Goal: Task Accomplishment & Management: Manage account settings

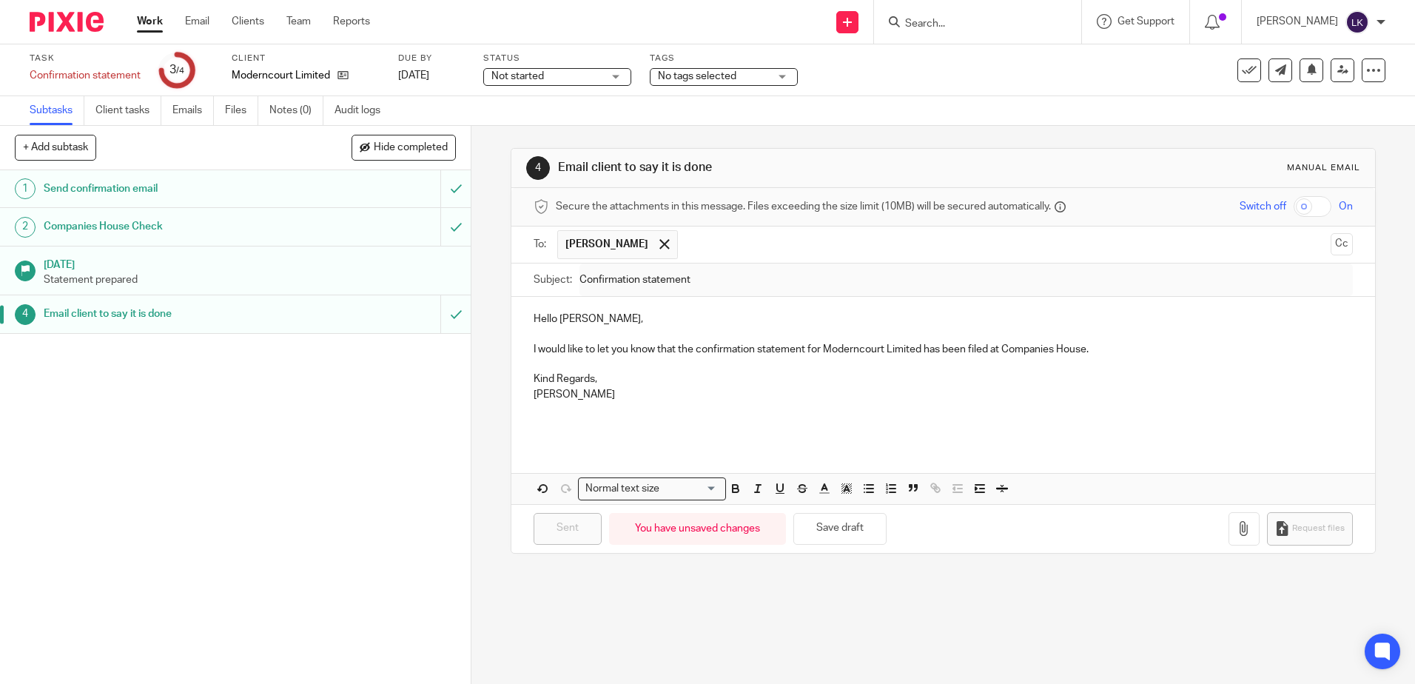
click at [929, 23] on input "Search" at bounding box center [969, 24] width 133 height 13
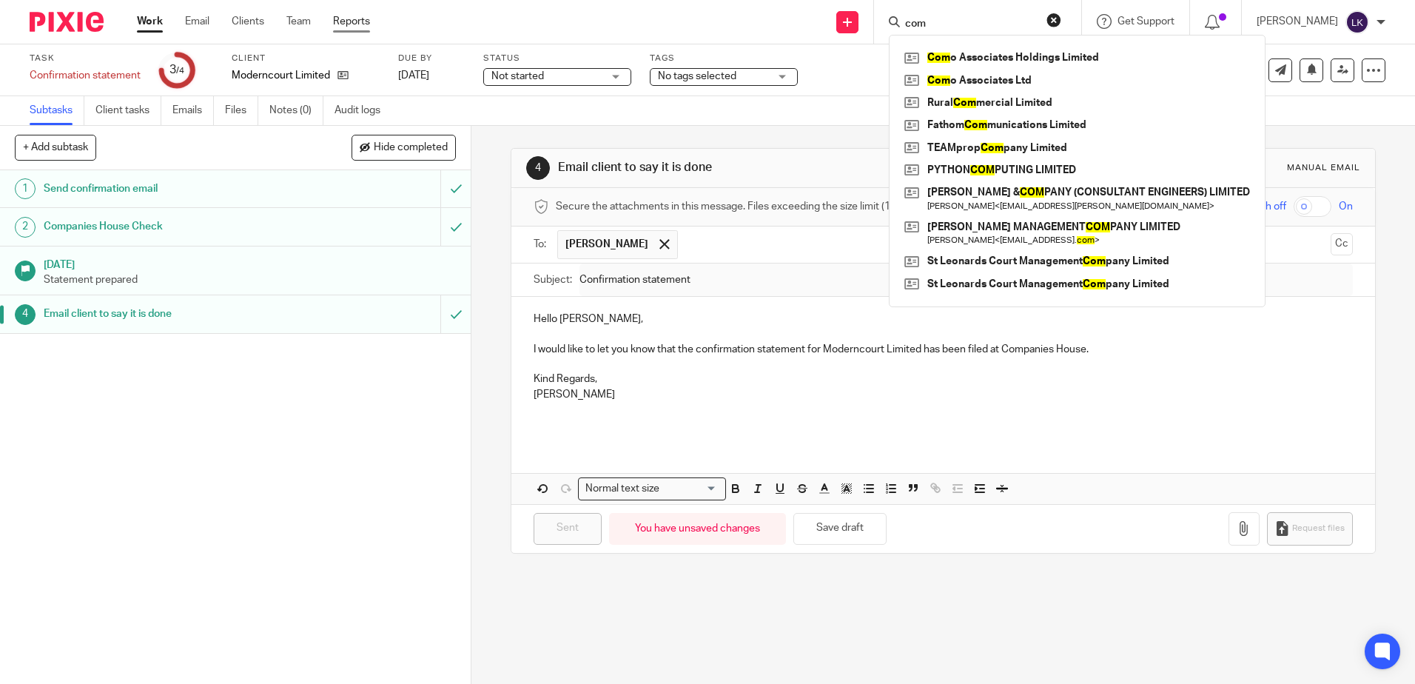
type input "com"
click at [144, 18] on link "Work" at bounding box center [150, 21] width 26 height 15
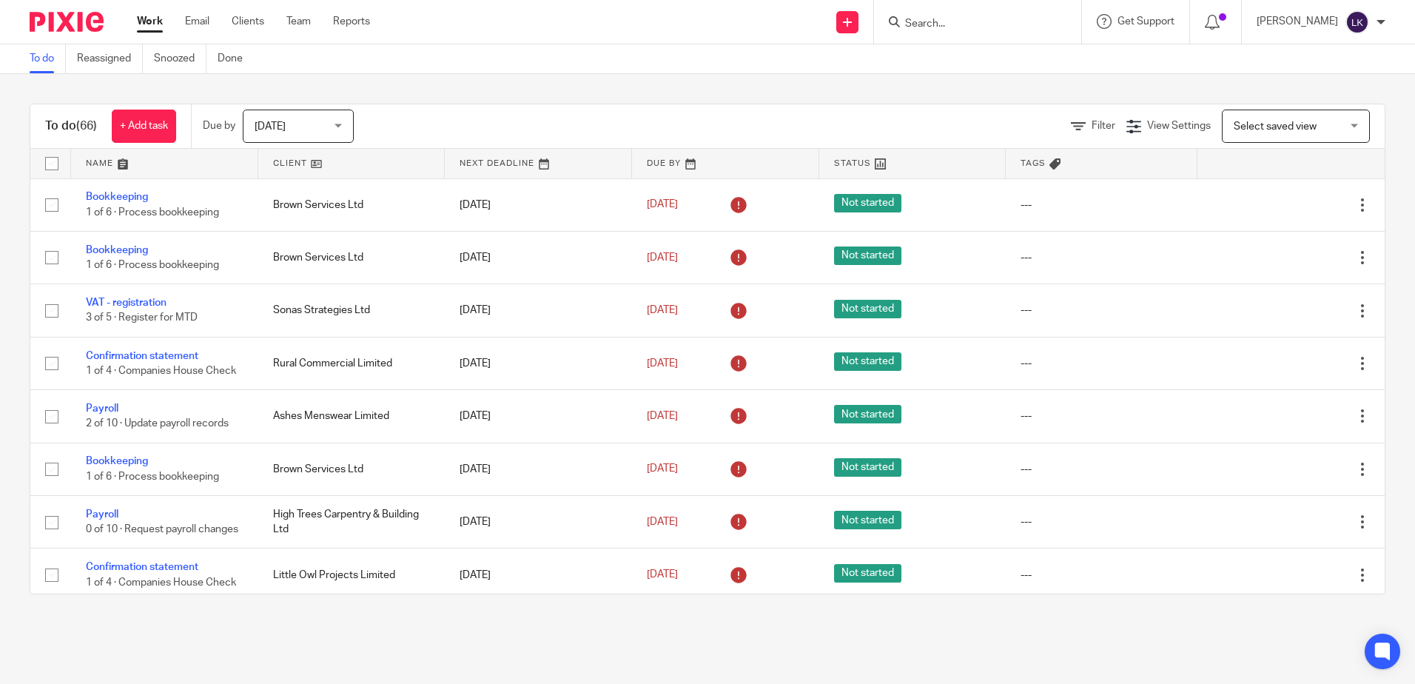
drag, startPoint x: 47, startPoint y: 124, endPoint x: 107, endPoint y: 135, distance: 60.9
click at [107, 135] on div "To do (66) + Add task" at bounding box center [110, 126] width 161 height 44
click at [421, 87] on div "To do (66) + Add task Due by Today Today Today Tomorrow This week Next week Thi…" at bounding box center [707, 349] width 1415 height 550
click at [98, 84] on div "To do (66) + Add task Due by Today Today Today Tomorrow This week Next week Thi…" at bounding box center [707, 349] width 1415 height 550
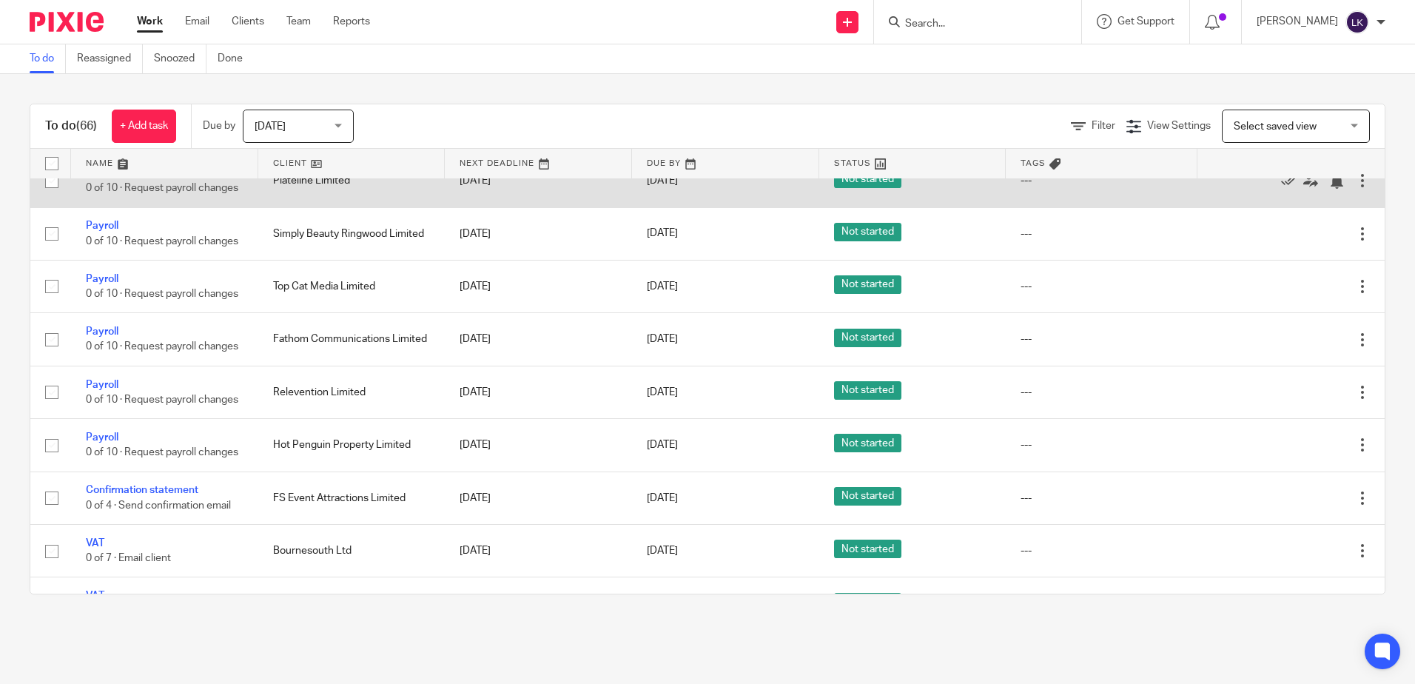
scroll to position [592, 0]
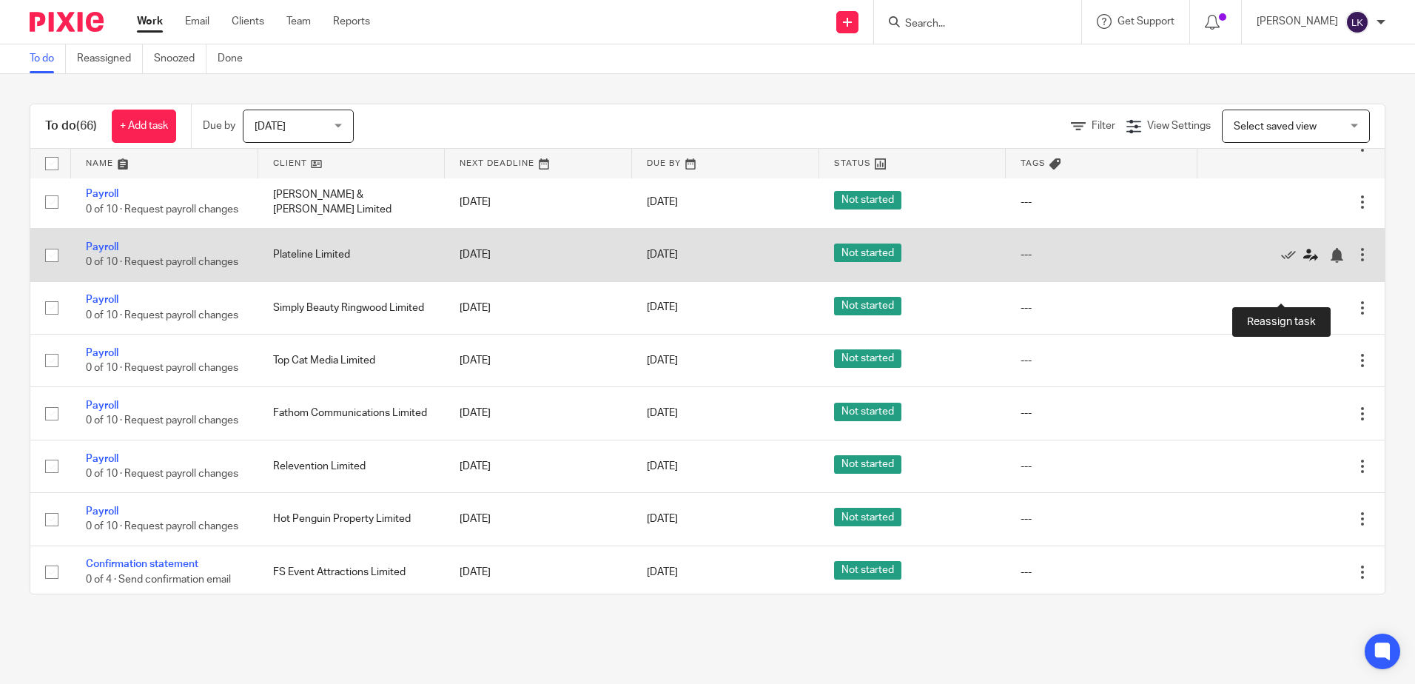
click at [1303, 263] on icon at bounding box center [1310, 255] width 15 height 15
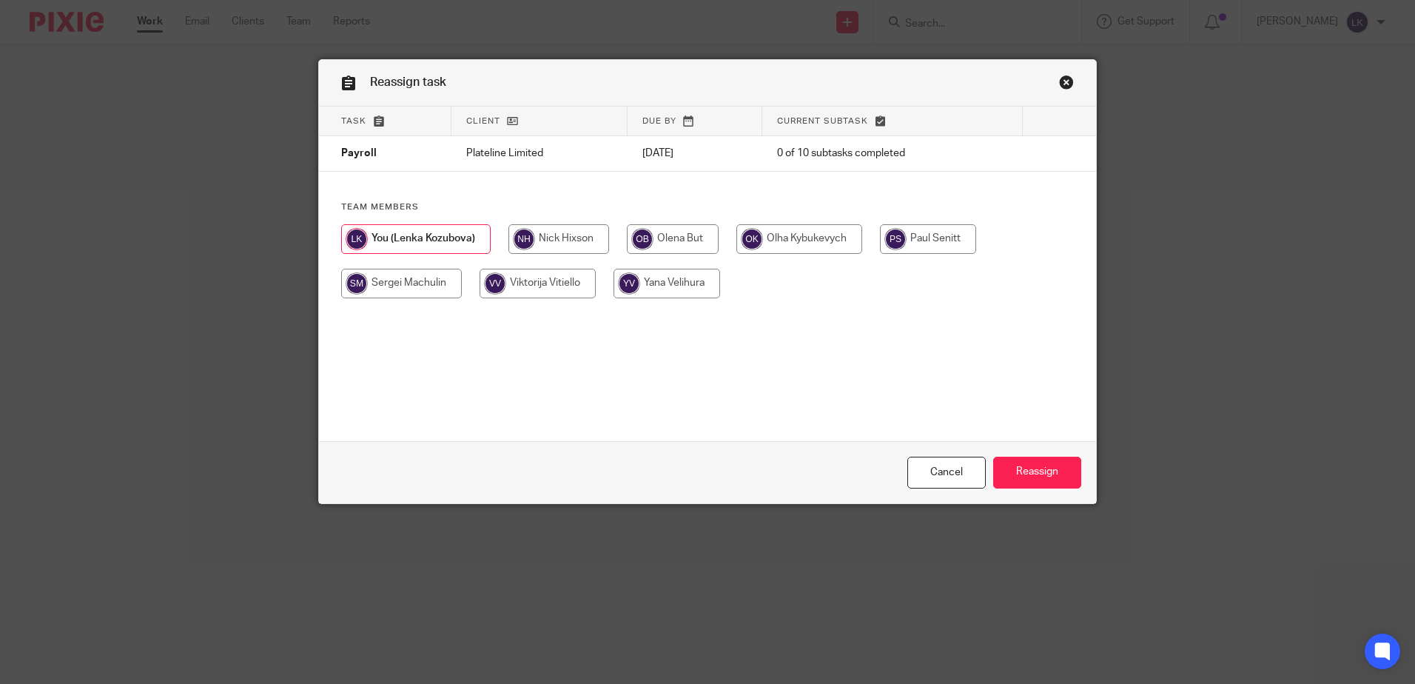
click at [661, 277] on input "radio" at bounding box center [666, 284] width 107 height 30
radio input "true"
click at [1040, 469] on input "Reassign" at bounding box center [1037, 473] width 88 height 32
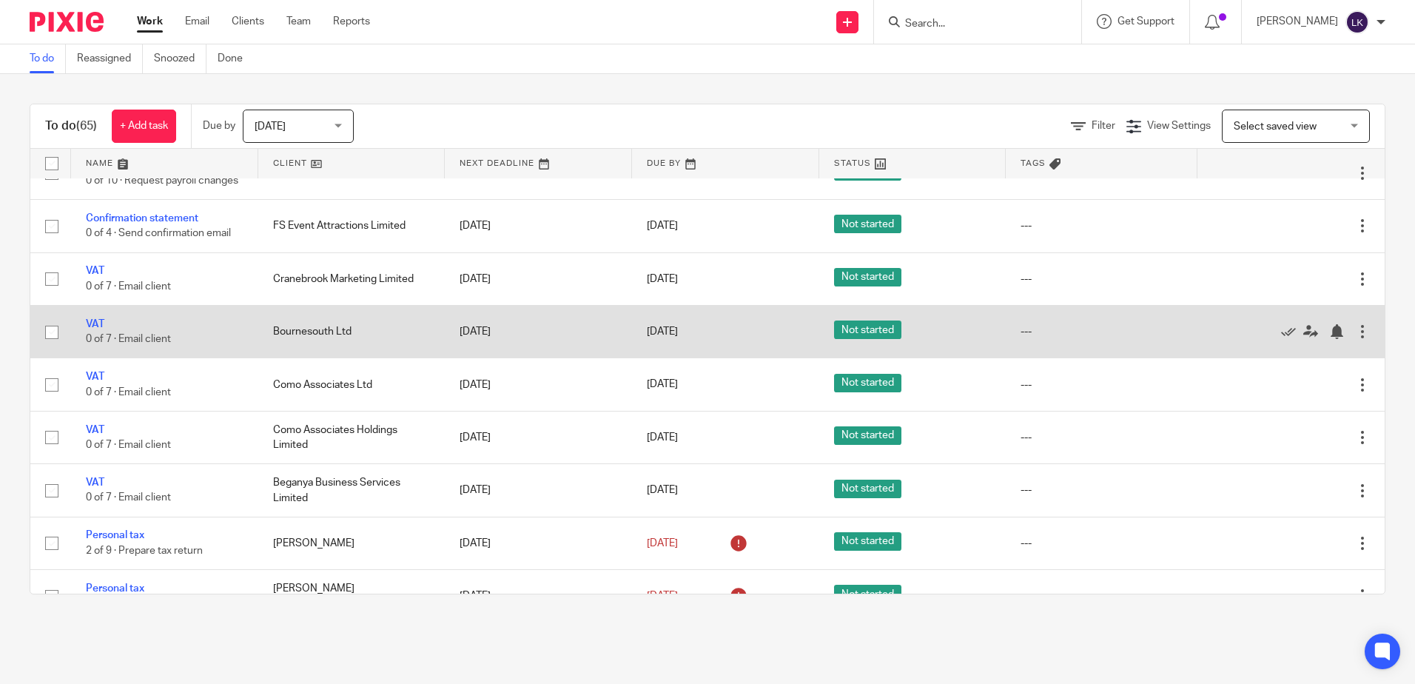
scroll to position [888, 0]
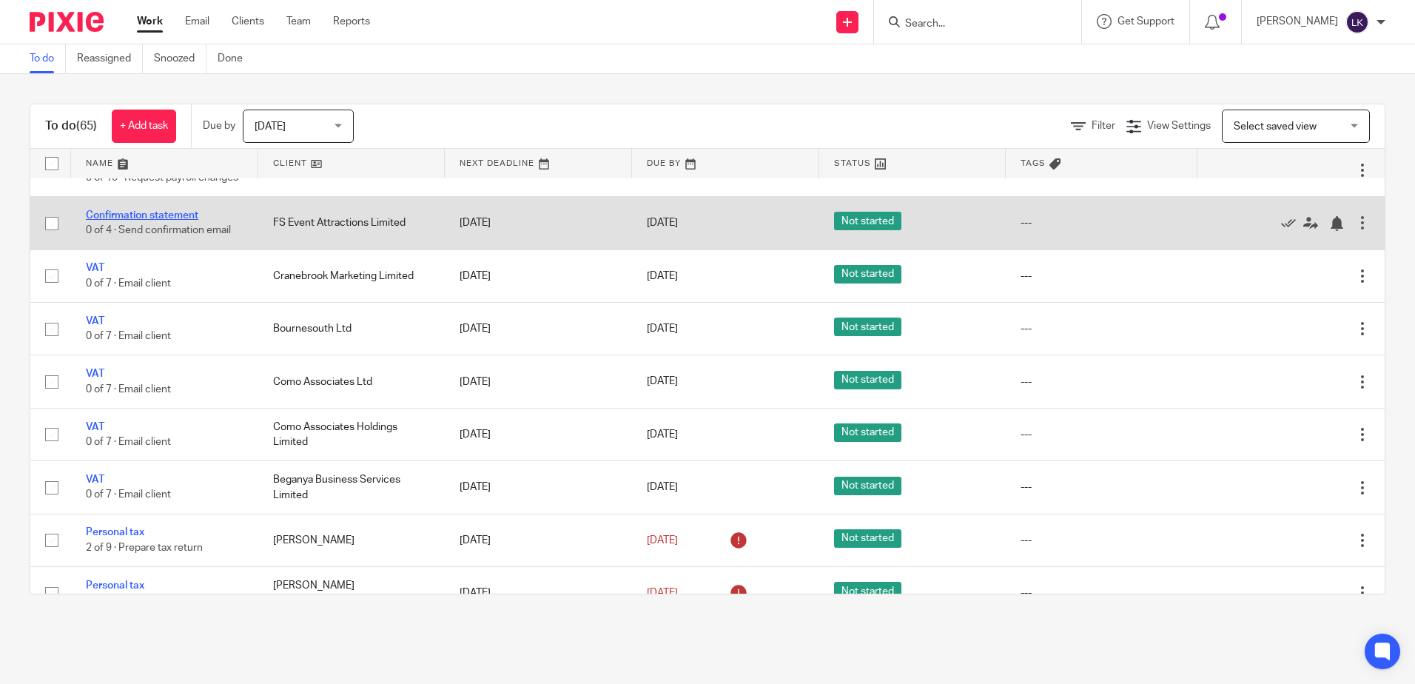
click at [129, 220] on link "Confirmation statement" at bounding box center [142, 215] width 112 height 10
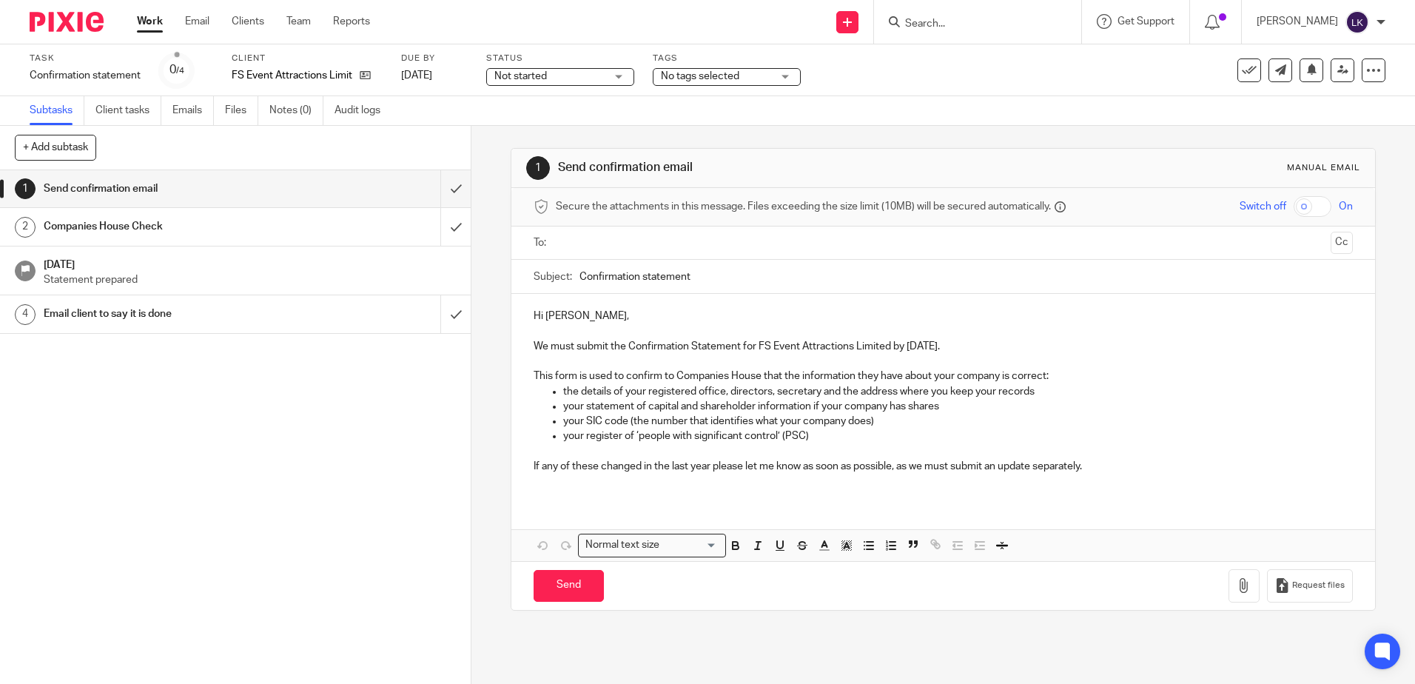
click at [593, 246] on input "text" at bounding box center [942, 243] width 763 height 17
click at [1109, 465] on p "If any of these changed in the last year please let me know as soon as possible…" at bounding box center [942, 469] width 818 height 15
click at [1097, 467] on p "If any of these changed in the last year please let me know as soon as possible…" at bounding box center [942, 469] width 818 height 15
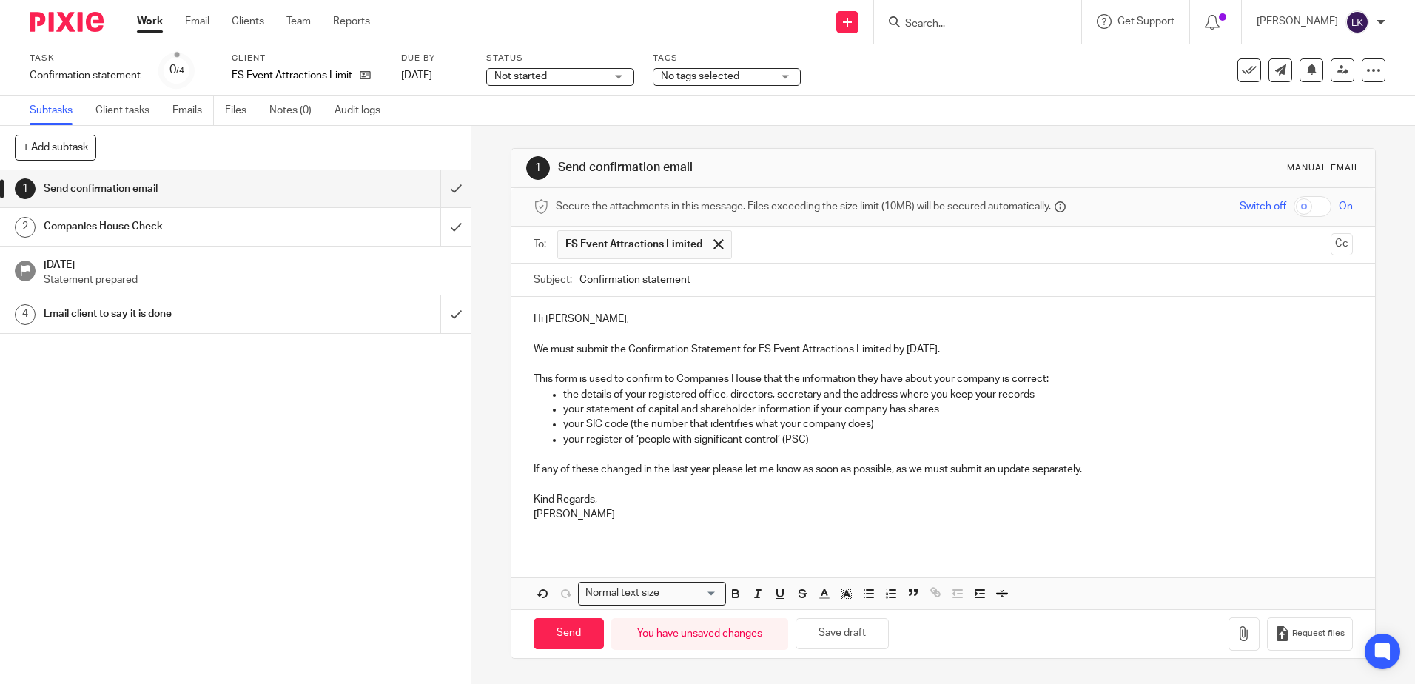
click at [539, 326] on p "Hi Sven," at bounding box center [942, 318] width 818 height 15
click at [572, 630] on input "Send" at bounding box center [568, 634] width 70 height 32
type input "Sent"
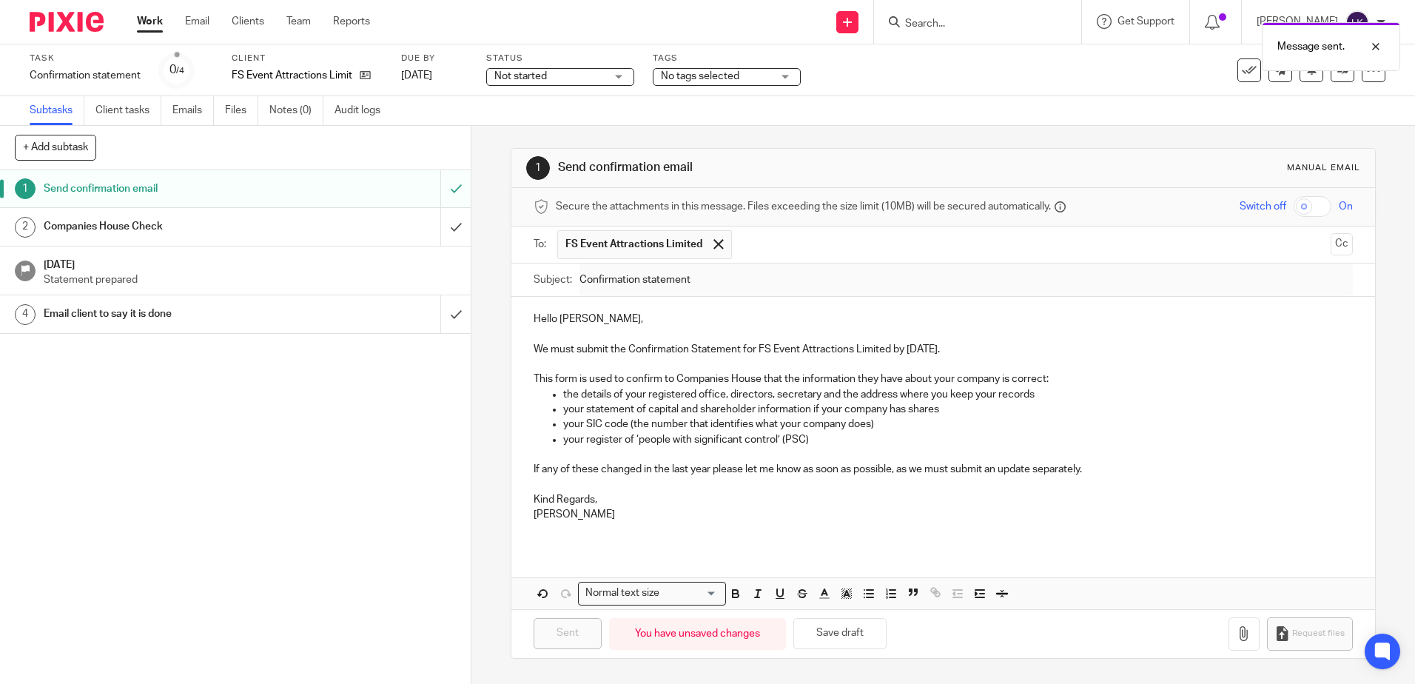
click at [149, 21] on link "Work" at bounding box center [150, 21] width 26 height 15
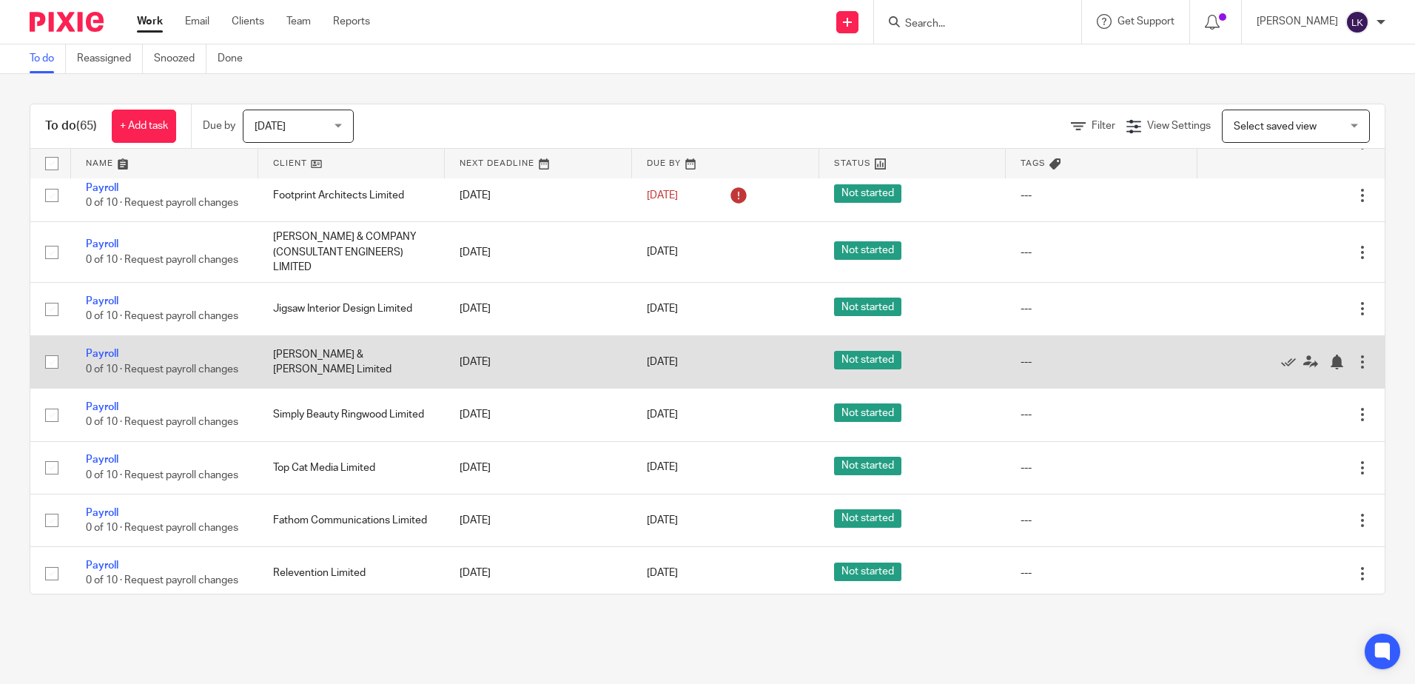
scroll to position [518, 0]
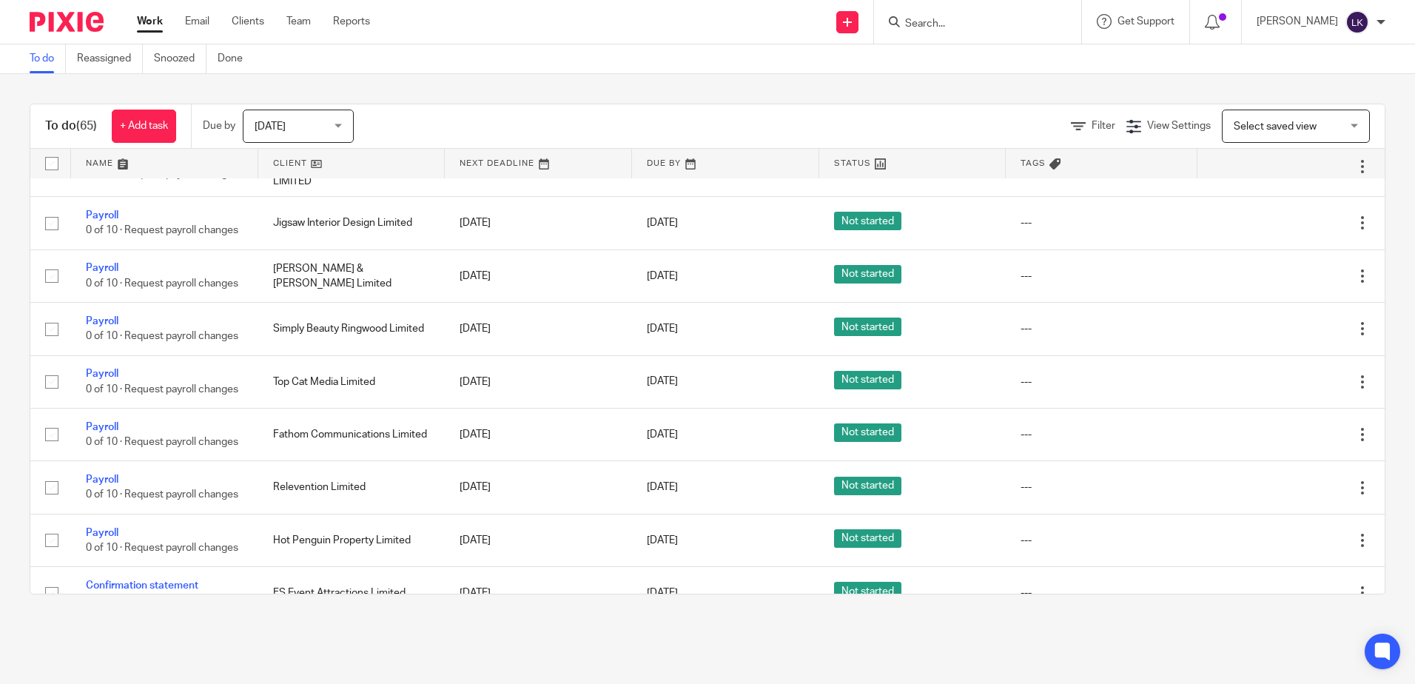
click at [509, 19] on div "Send new email Create task Add client Request signature Get Support Contact Sup…" at bounding box center [903, 22] width 1023 height 44
click at [456, 22] on div "Send new email Create task Add client Request signature Get Support Contact Sup…" at bounding box center [903, 22] width 1023 height 44
click at [511, 22] on div "Send new email Create task Add client Request signature Get Support Contact Sup…" at bounding box center [903, 22] width 1023 height 44
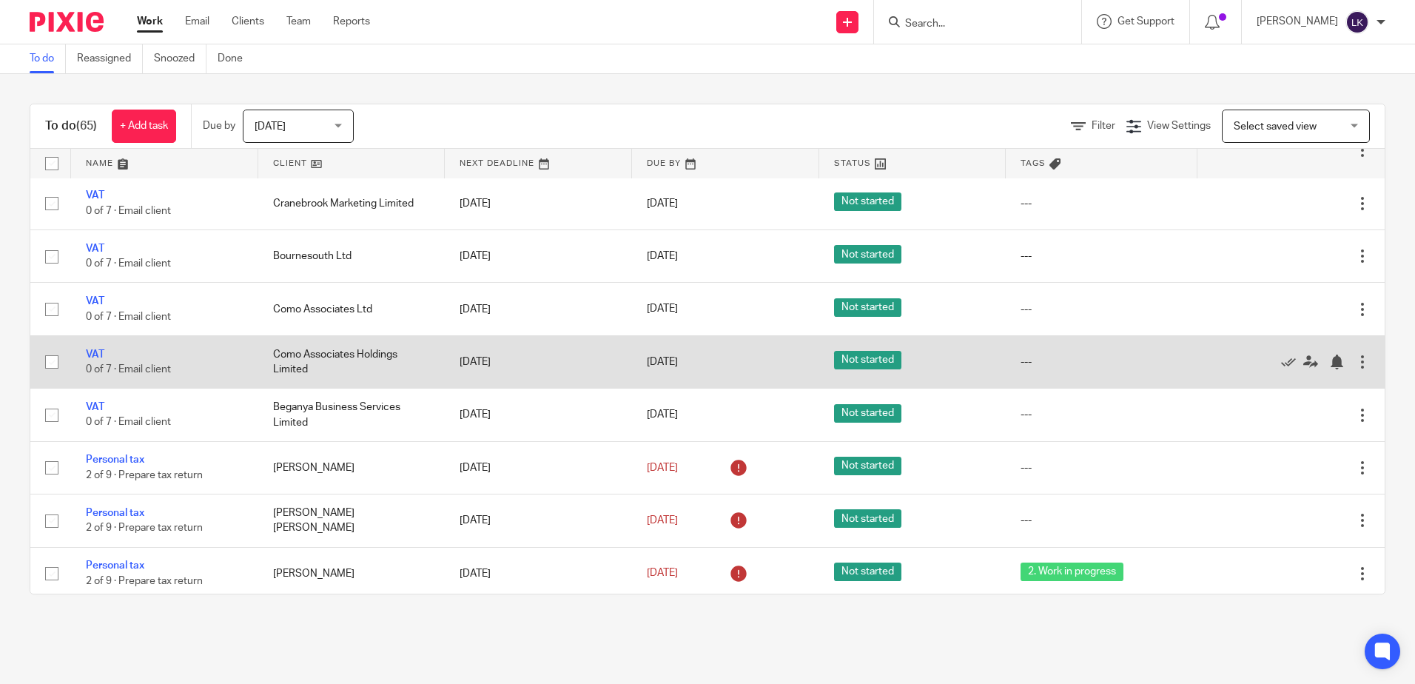
scroll to position [962, 0]
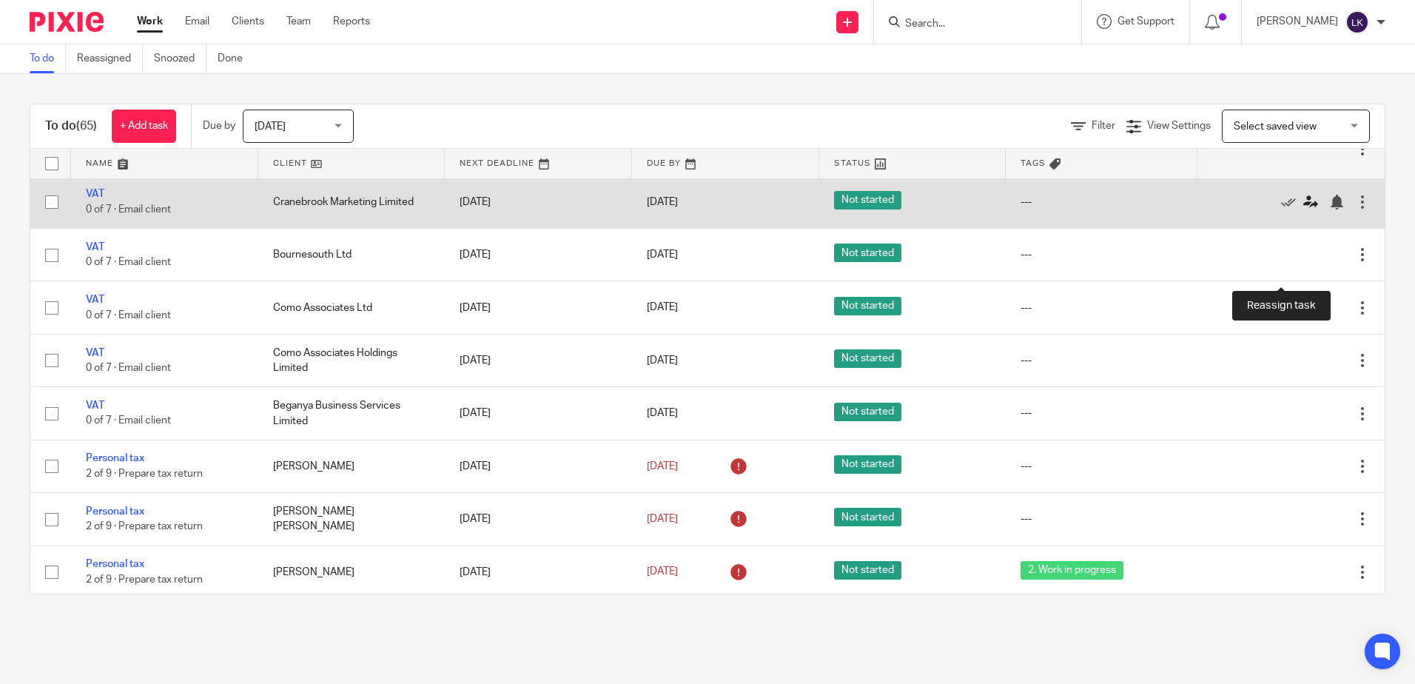
click at [1303, 209] on icon at bounding box center [1310, 202] width 15 height 15
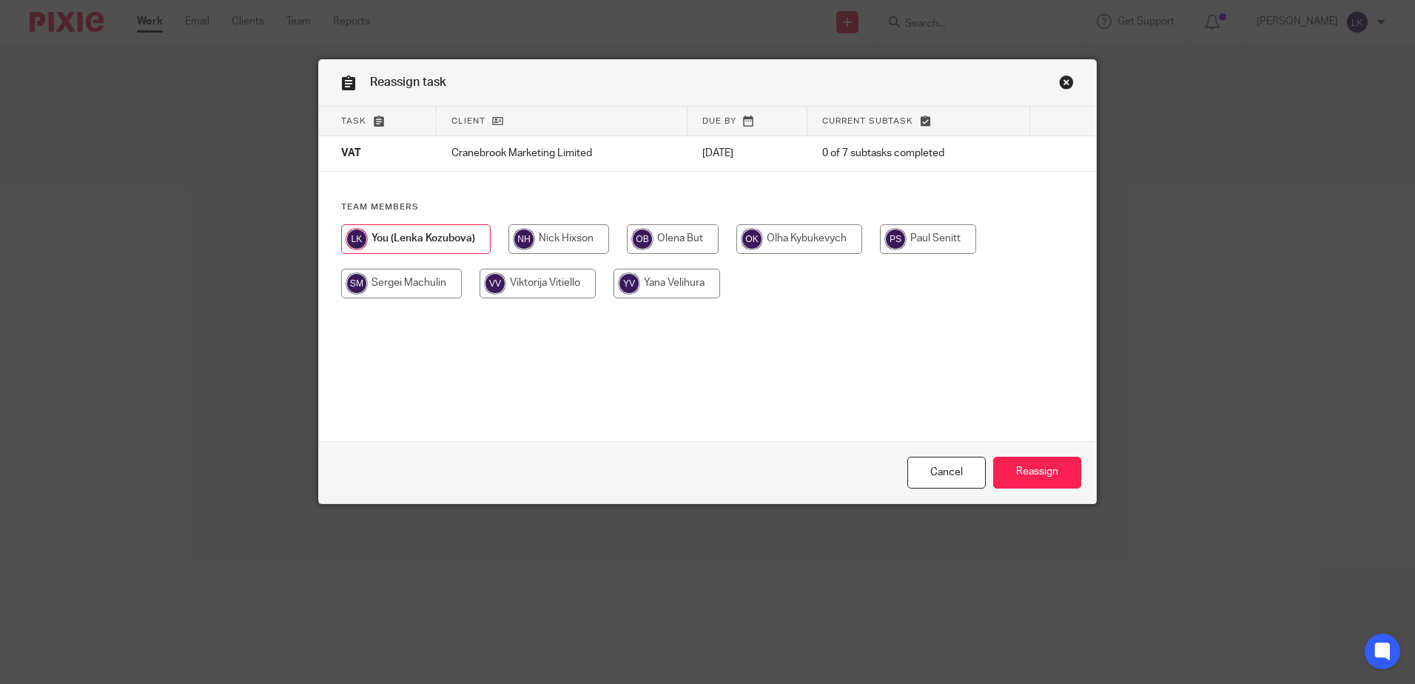
click at [658, 277] on input "radio" at bounding box center [666, 284] width 107 height 30
radio input "true"
click at [1033, 465] on input "Reassign" at bounding box center [1037, 473] width 88 height 32
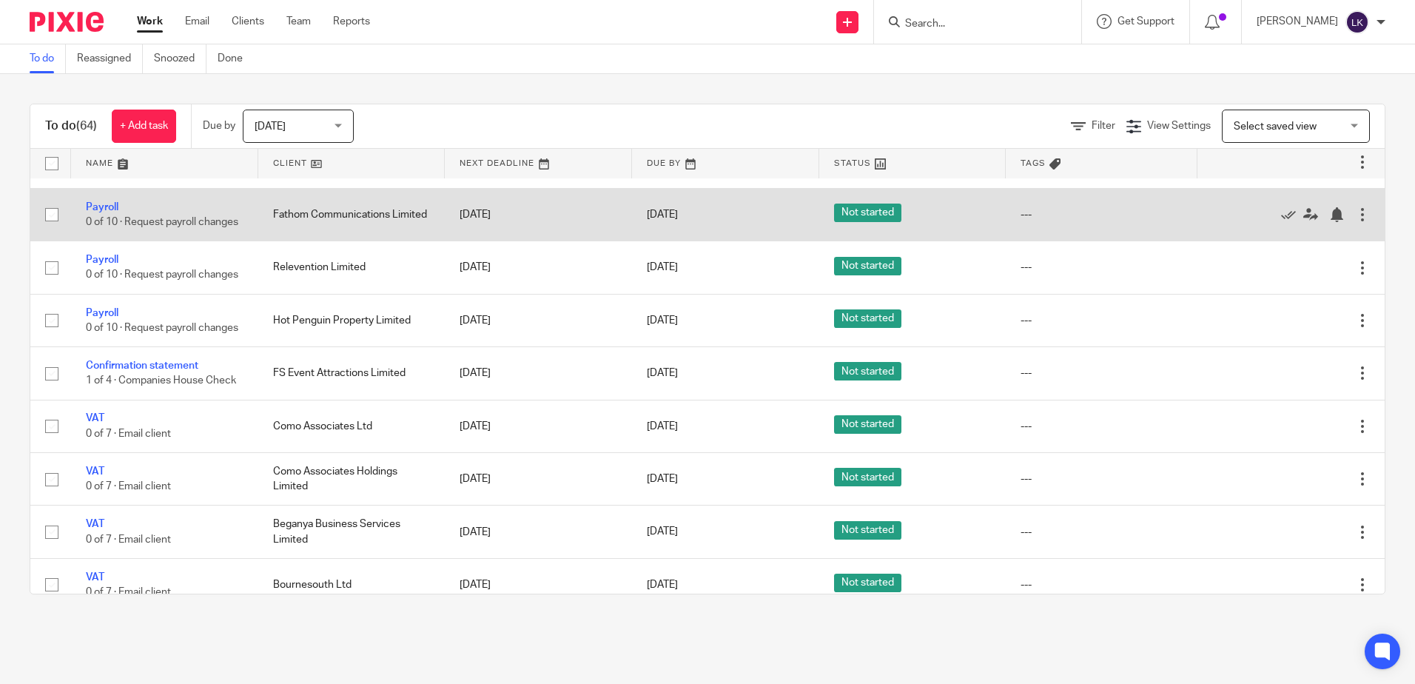
scroll to position [740, 0]
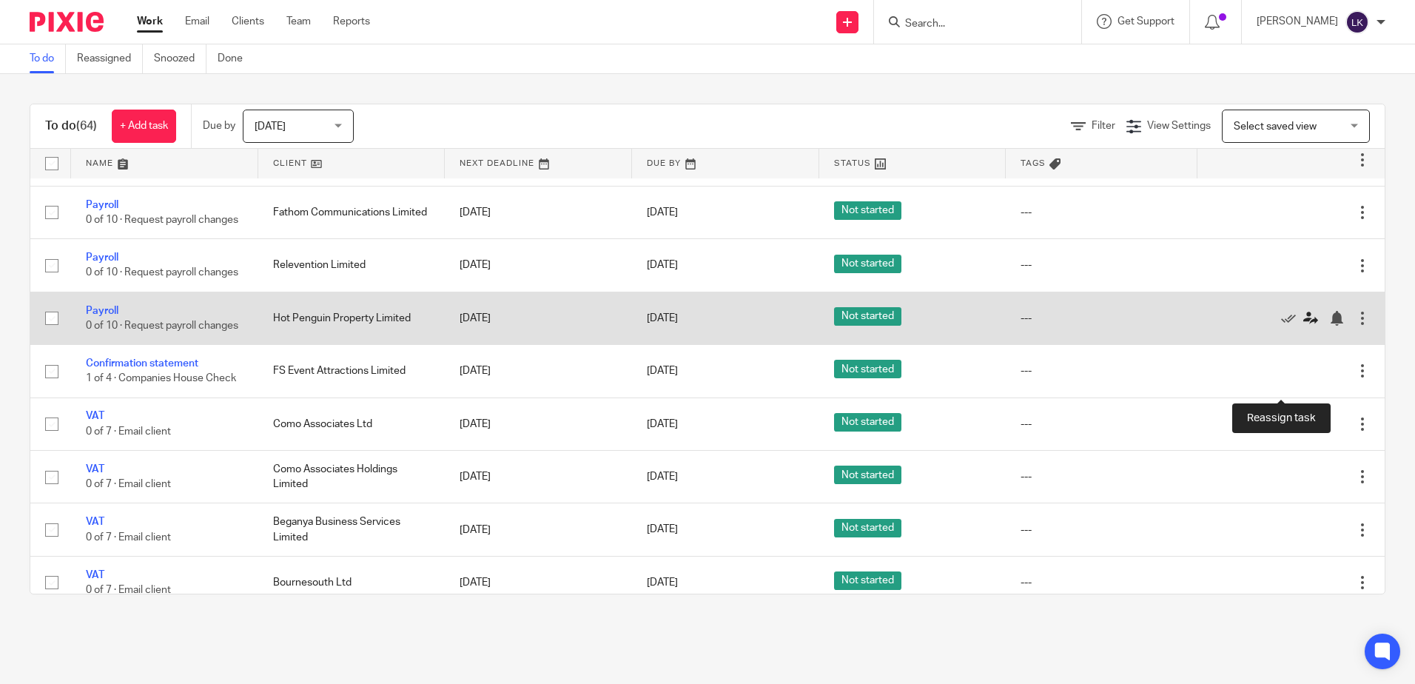
click at [1303, 326] on icon at bounding box center [1310, 318] width 15 height 15
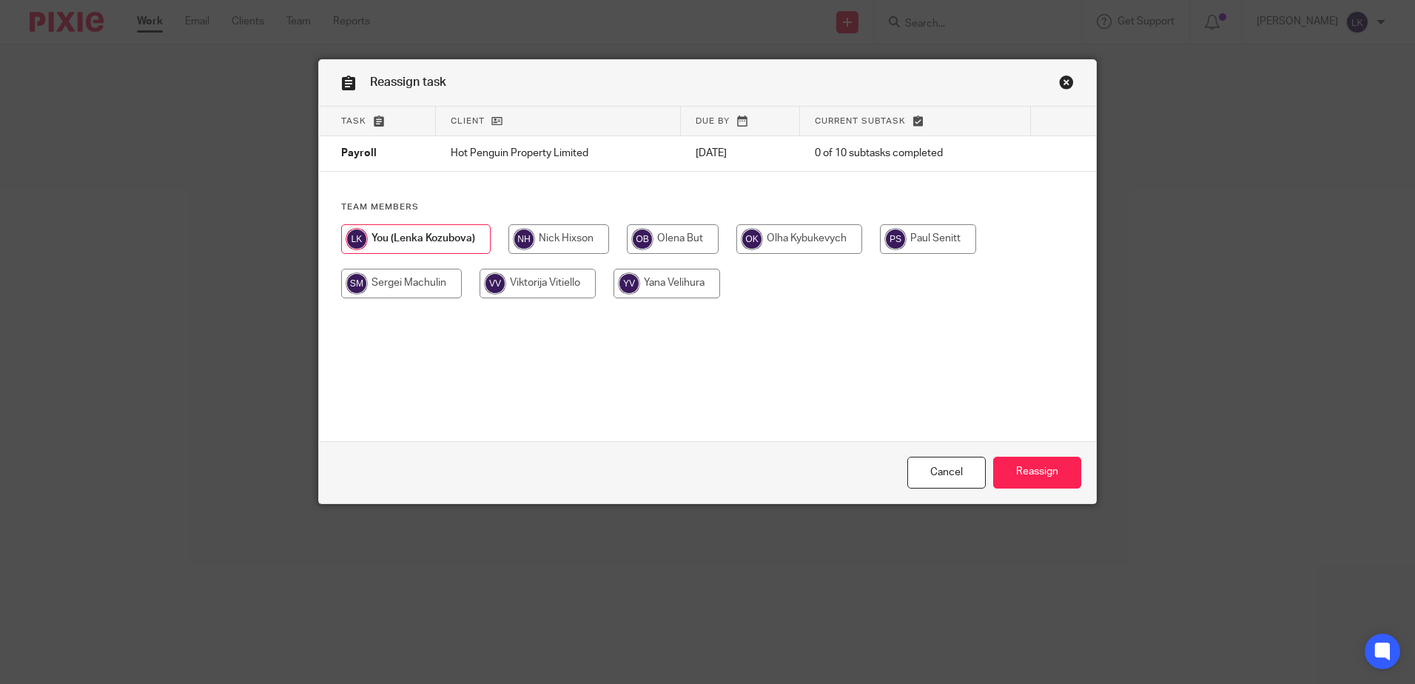
click at [663, 279] on input "radio" at bounding box center [666, 284] width 107 height 30
radio input "true"
click at [1031, 469] on input "Reassign" at bounding box center [1037, 473] width 88 height 32
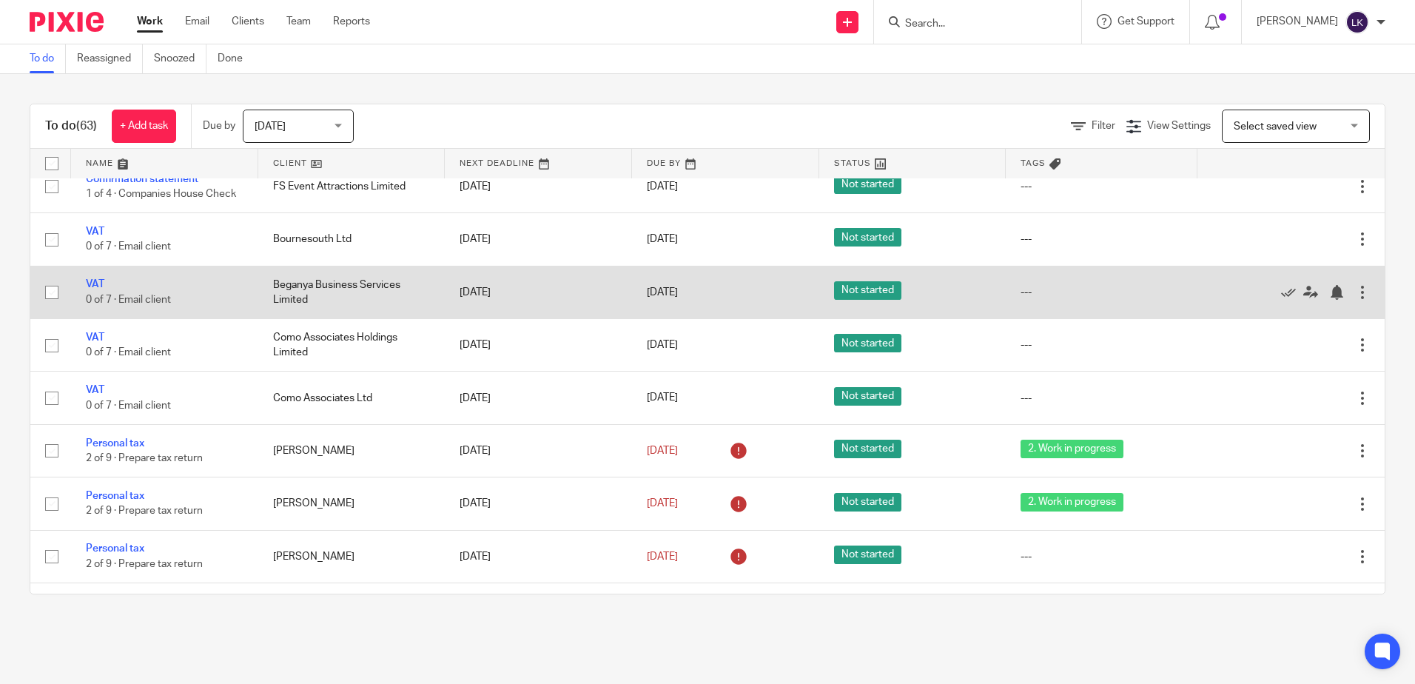
scroll to position [962, 0]
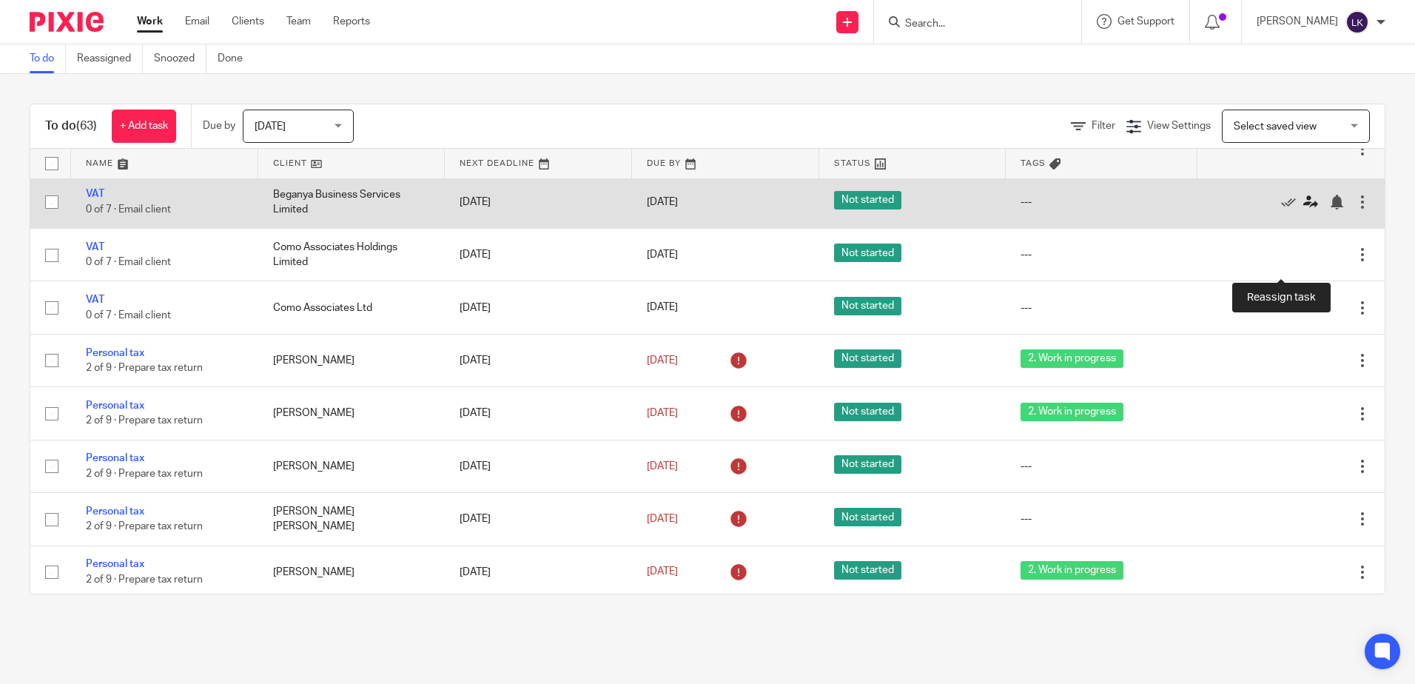
click at [1303, 209] on icon at bounding box center [1310, 202] width 15 height 15
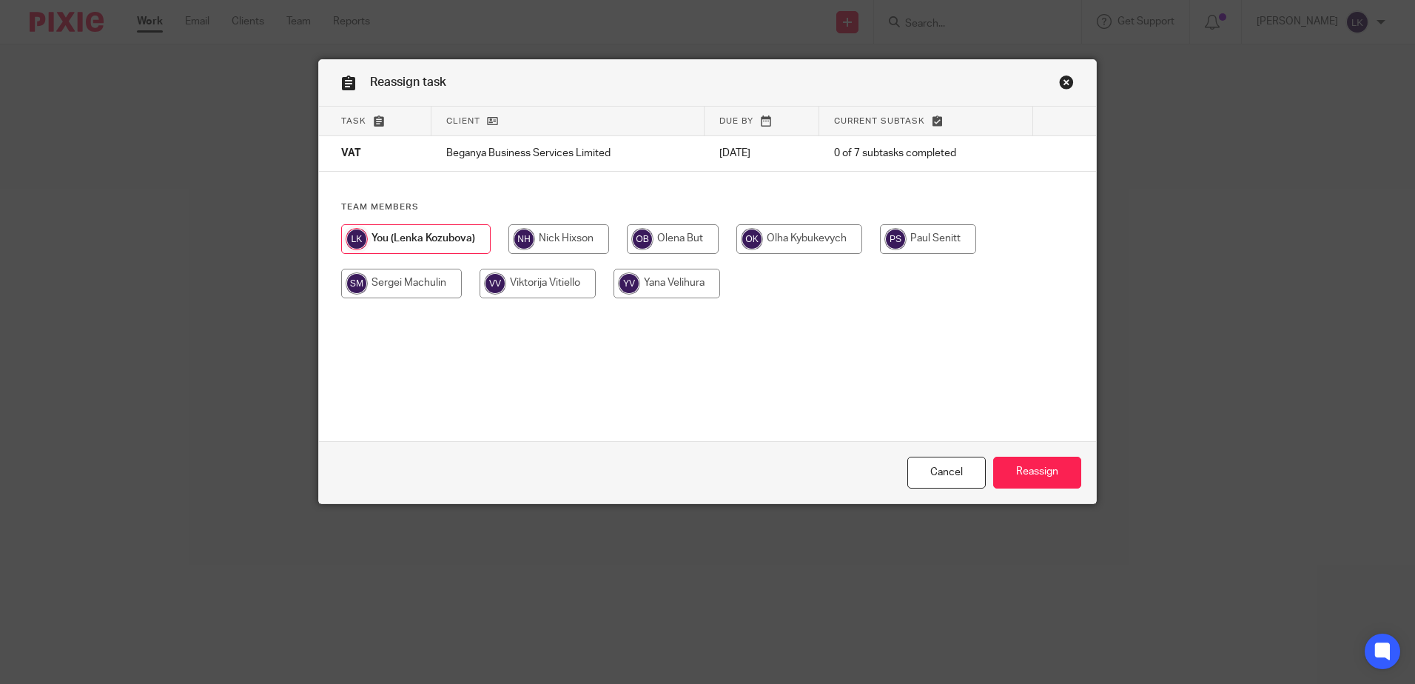
click at [659, 280] on input "radio" at bounding box center [666, 284] width 107 height 30
radio input "true"
click at [1026, 470] on input "Reassign" at bounding box center [1037, 473] width 88 height 32
